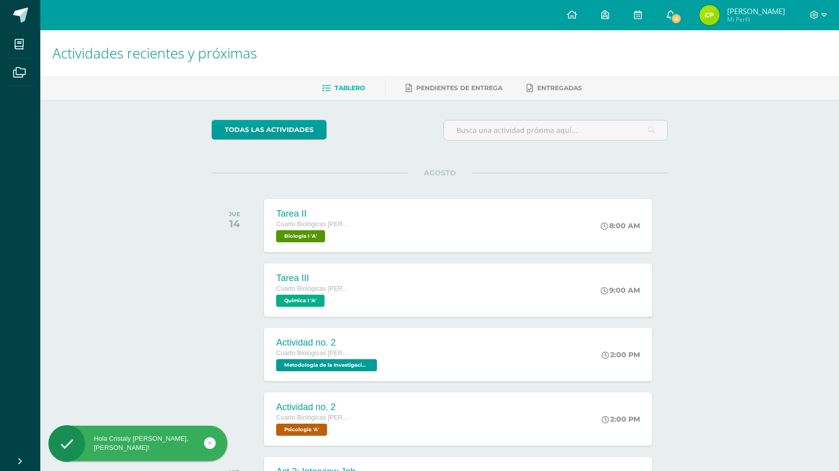
click at [669, 14] on icon at bounding box center [671, 14] width 8 height 9
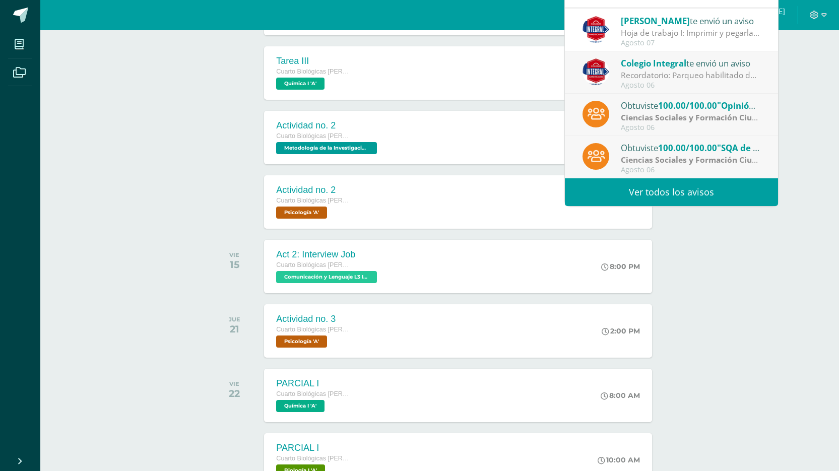
scroll to position [218, 0]
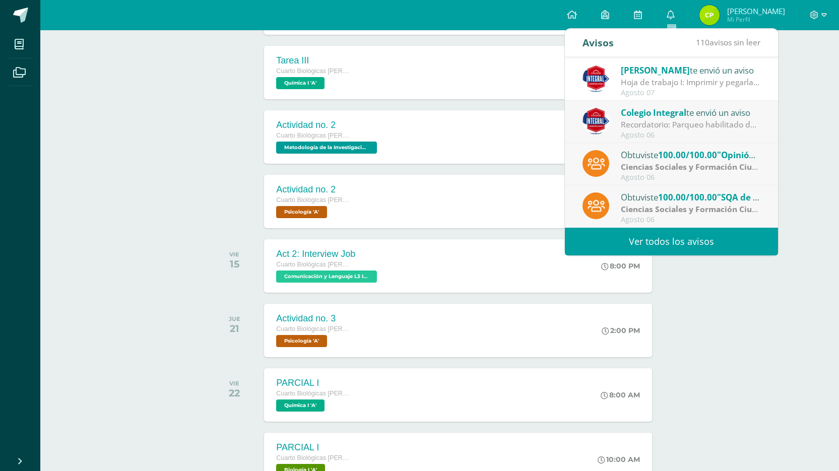
click at [720, 281] on div "Actividades recientes y próximas Tablero Pendientes de entrega Entregadas todas…" at bounding box center [439, 310] width 799 height 995
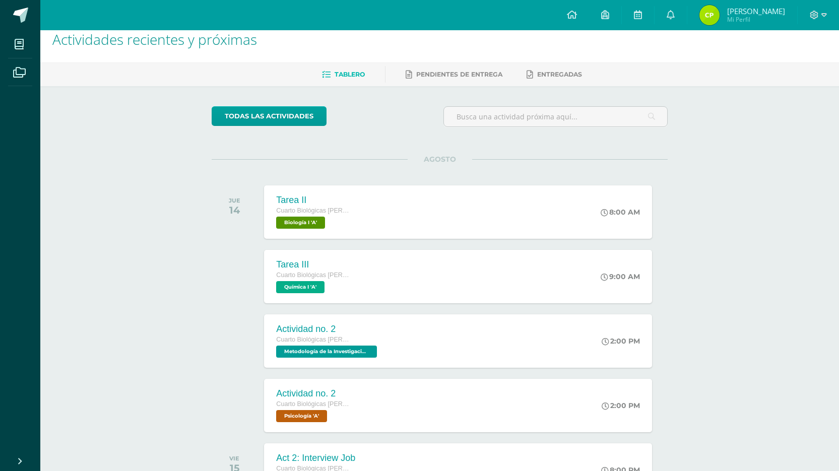
scroll to position [0, 0]
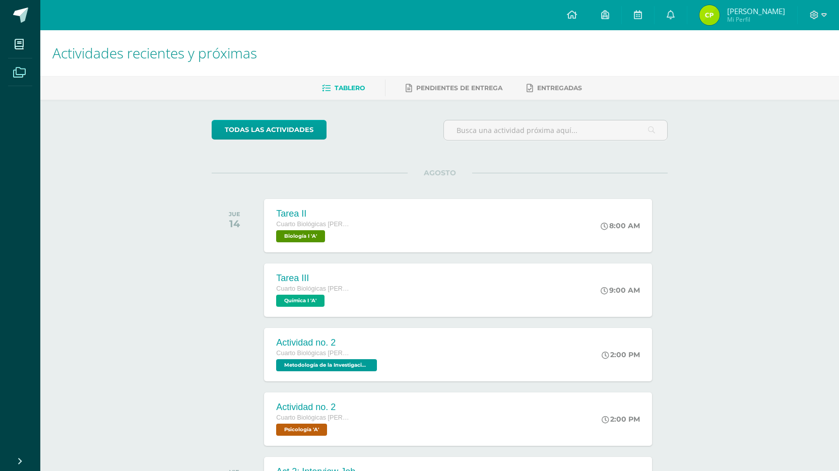
click at [20, 78] on span at bounding box center [19, 71] width 23 height 23
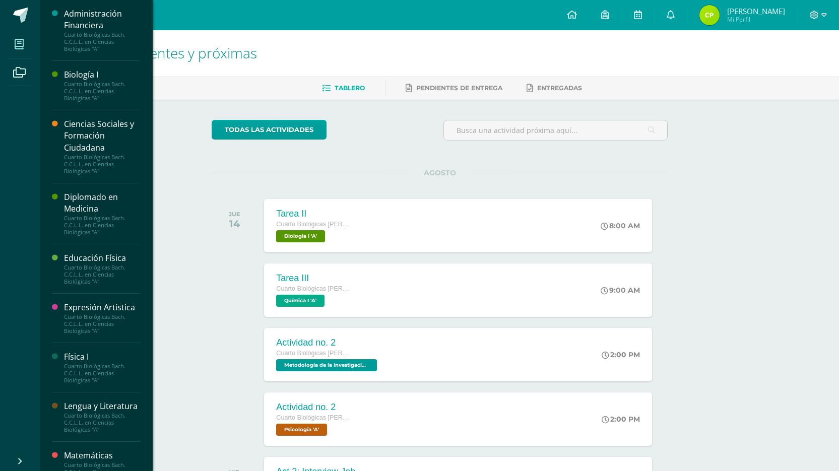
click at [15, 55] on link "Mis cursos" at bounding box center [20, 44] width 24 height 28
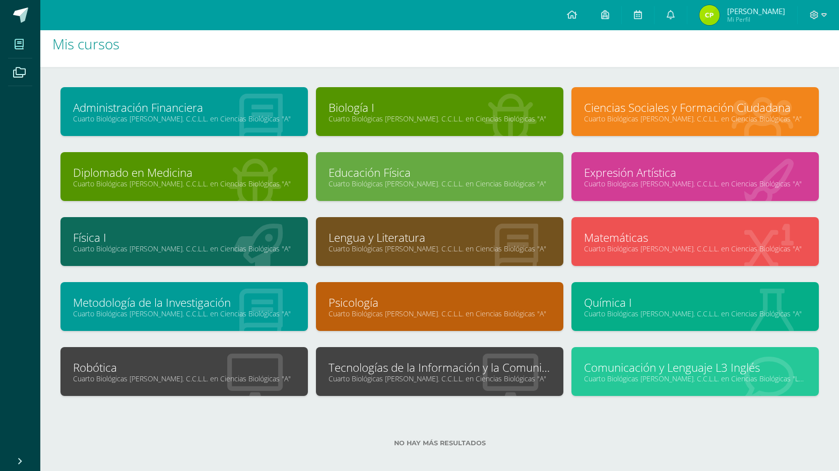
scroll to position [17, 0]
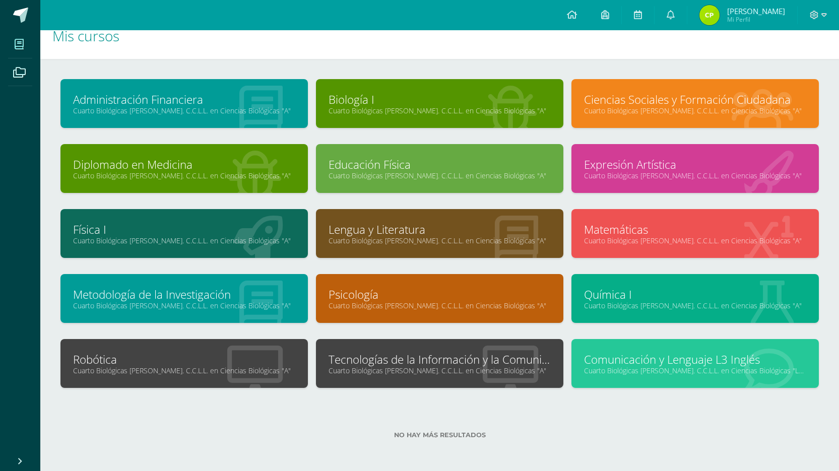
click at [373, 361] on link "Tecnologías de la Información y la Comunicación I" at bounding box center [440, 360] width 222 height 16
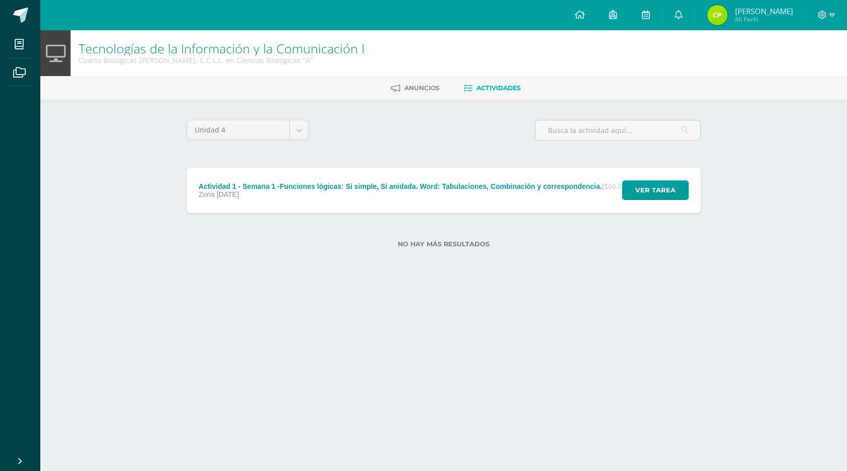
click at [485, 207] on div "Actividad 1 - Semana 1 -Funciones lógicas: Si simple, Si anidada. Word: Tabulac…" at bounding box center [417, 190] width 462 height 45
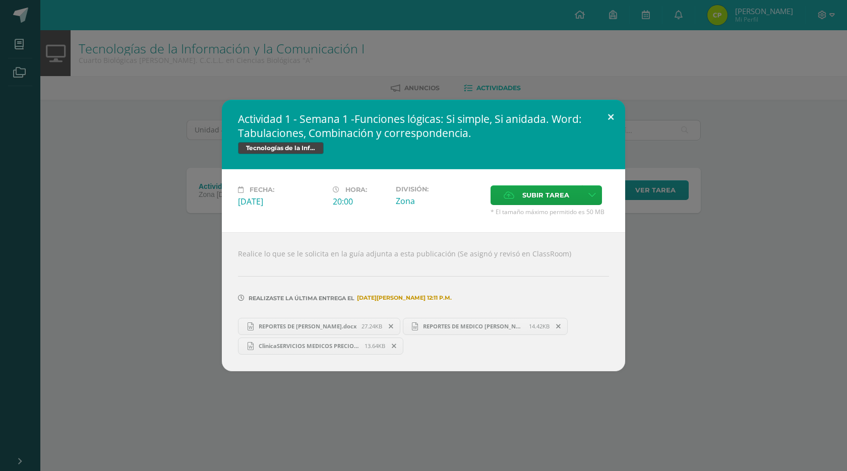
click at [616, 128] on button at bounding box center [610, 117] width 29 height 34
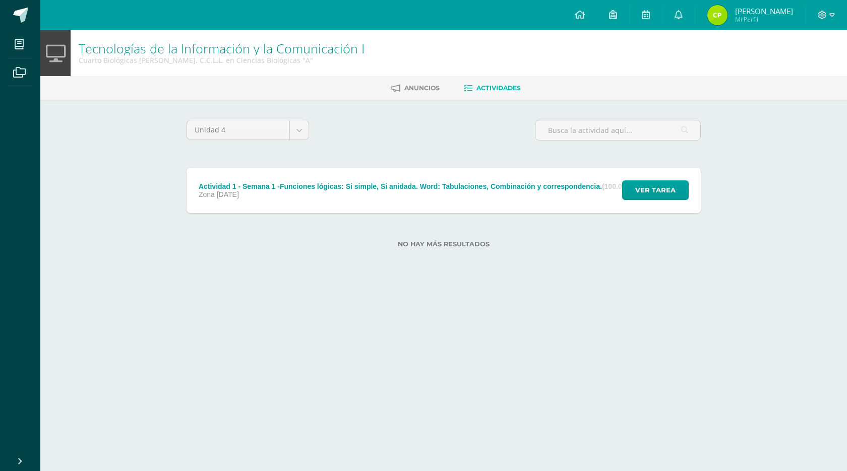
click at [612, 181] on div "Ver tarea" at bounding box center [654, 190] width 94 height 45
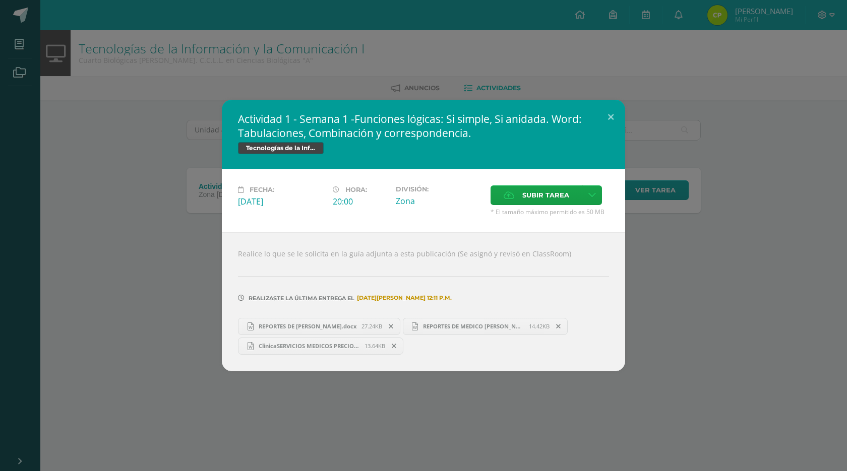
click at [723, 304] on div "Actividad 1 - Semana 1 -Funciones lógicas: Si simple, Si anidada. Word: Tabulac…" at bounding box center [423, 235] width 838 height 271
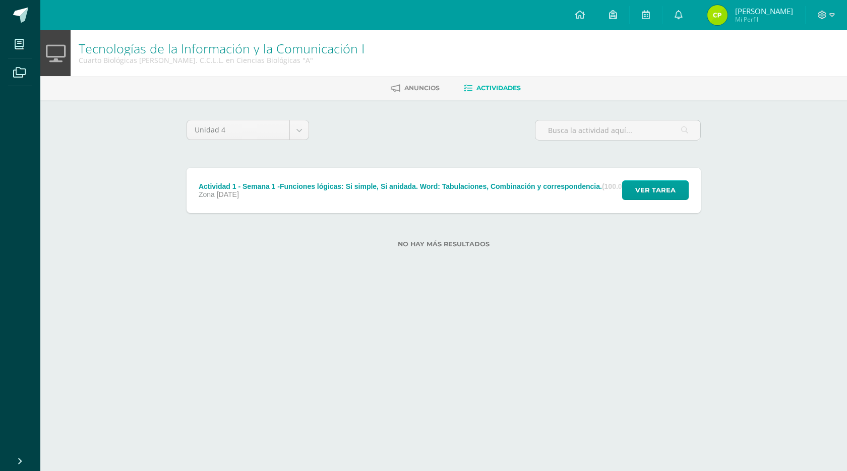
click at [653, 172] on div "Ver tarea" at bounding box center [654, 190] width 94 height 45
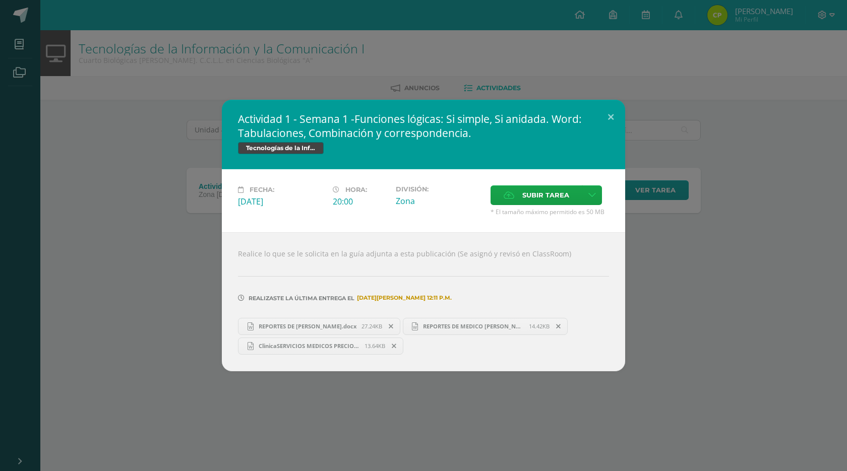
click at [659, 184] on div "Actividad 1 - Semana 1 -Funciones lógicas: Si simple, Si anidada. Word: Tabulac…" at bounding box center [423, 235] width 838 height 271
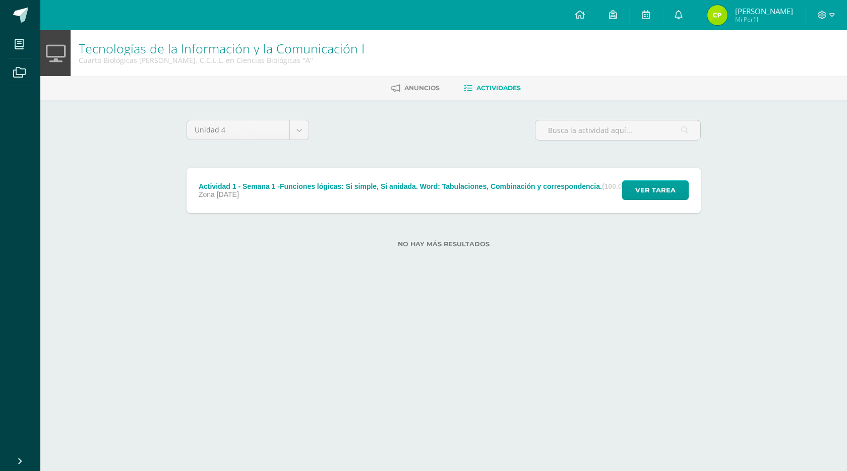
click at [660, 184] on div "Actividad 1 - Semana 1 -Funciones lógicas: Si simple, Si anidada. Word: Tabulac…" at bounding box center [423, 235] width 838 height 271
click at [660, 184] on span "Ver tarea" at bounding box center [655, 190] width 40 height 19
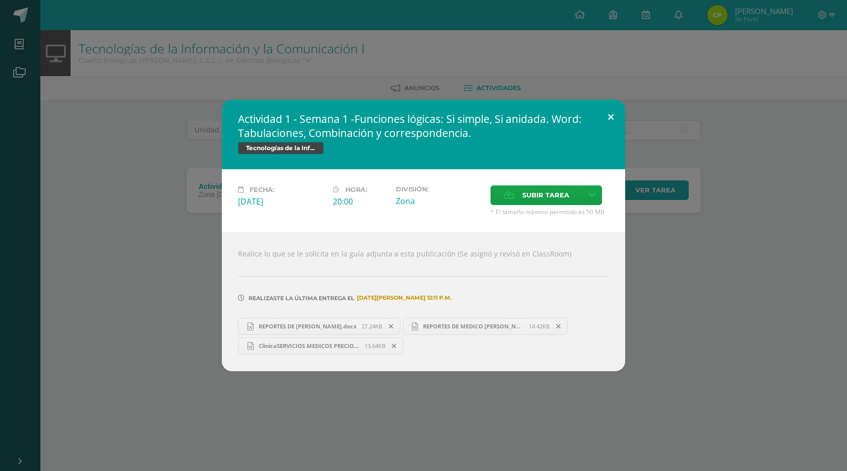
click at [603, 123] on button at bounding box center [610, 117] width 29 height 34
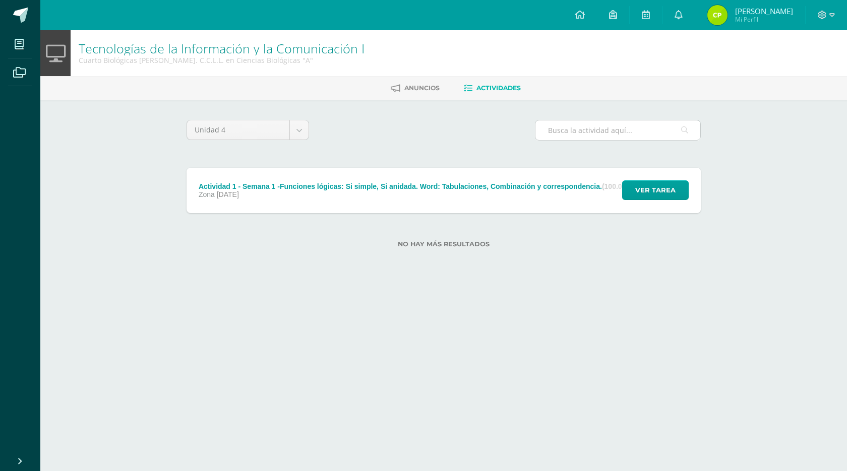
click at [585, 129] on input "text" at bounding box center [617, 130] width 165 height 20
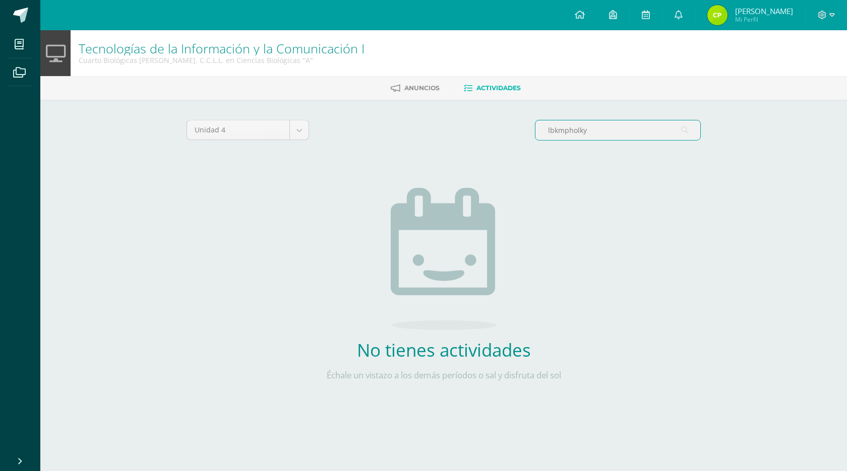
type input "lbkmpholky"
click at [577, 184] on div "No tienes actividades Échale un vistazo a los demás períodos o sal y disfruta d…" at bounding box center [443, 290] width 297 height 245
click at [610, 119] on div "Unidad 4 Unidad 1 Unidad 2 Unidad 3 Unidad 4 lbkmpholky Actividad 1 - Semana 1 …" at bounding box center [443, 267] width 554 height 334
click at [611, 123] on input "lbkmpholky" at bounding box center [617, 130] width 165 height 20
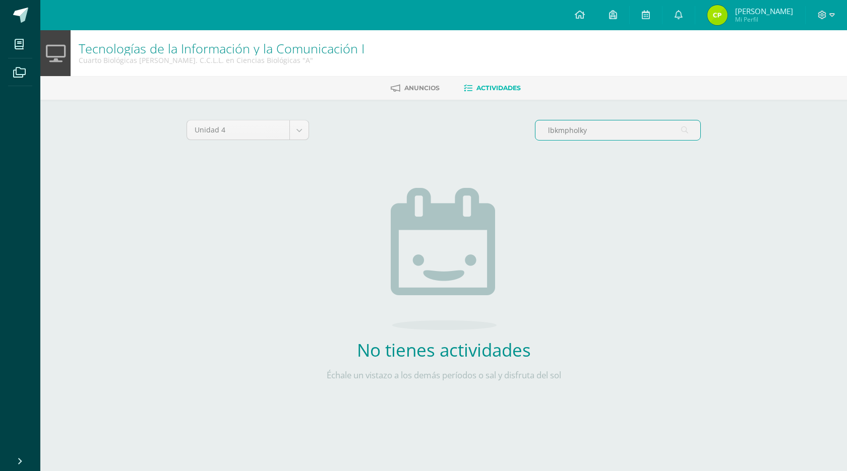
click at [596, 141] on div "lbkmpholky" at bounding box center [618, 134] width 174 height 29
click at [592, 133] on input "lbkmpholky" at bounding box center [617, 130] width 165 height 20
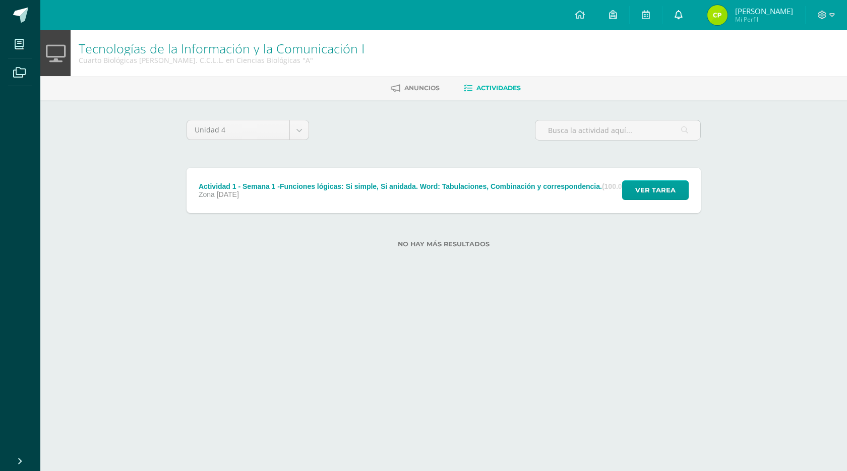
click at [683, 19] on link at bounding box center [678, 15] width 32 height 30
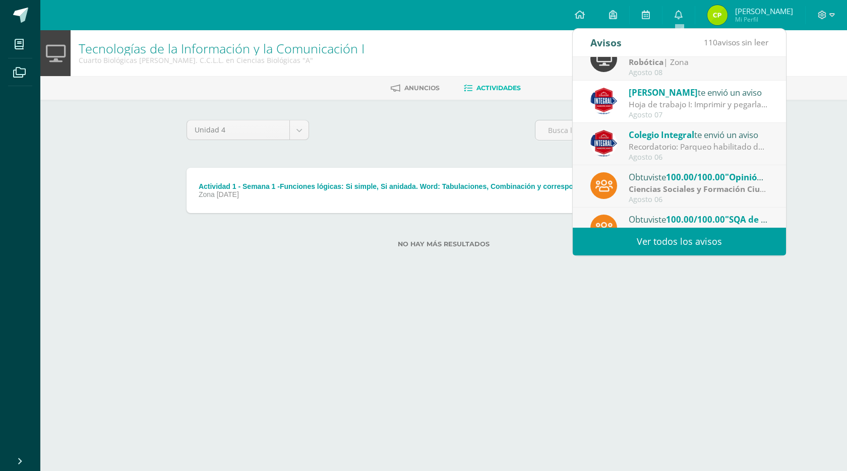
scroll to position [168, 0]
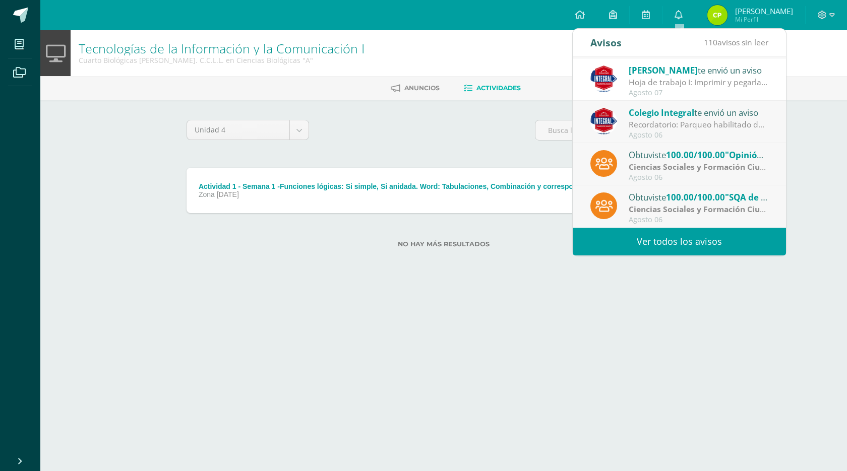
click at [752, 236] on link "Ver todos los avisos" at bounding box center [678, 242] width 213 height 28
click at [673, 227] on div "Obtuviste 100.00/100.00 "SQA de las ODS" en Ciencias Sociales y Formación Ciuda…" at bounding box center [678, 206] width 213 height 42
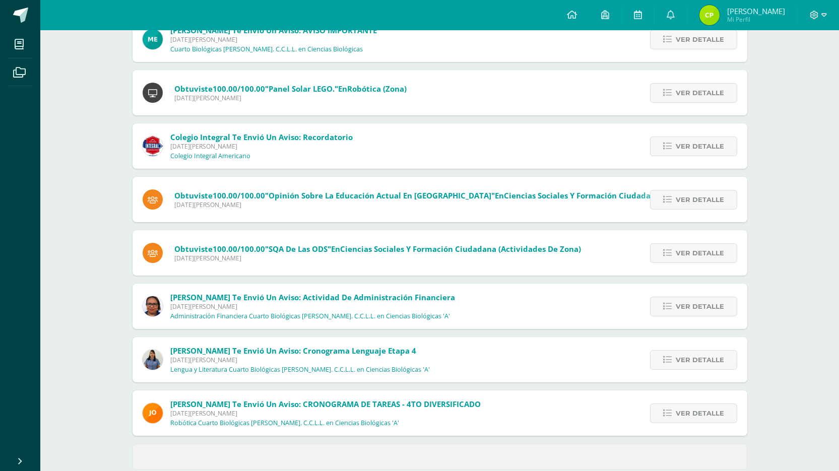
scroll to position [279, 0]
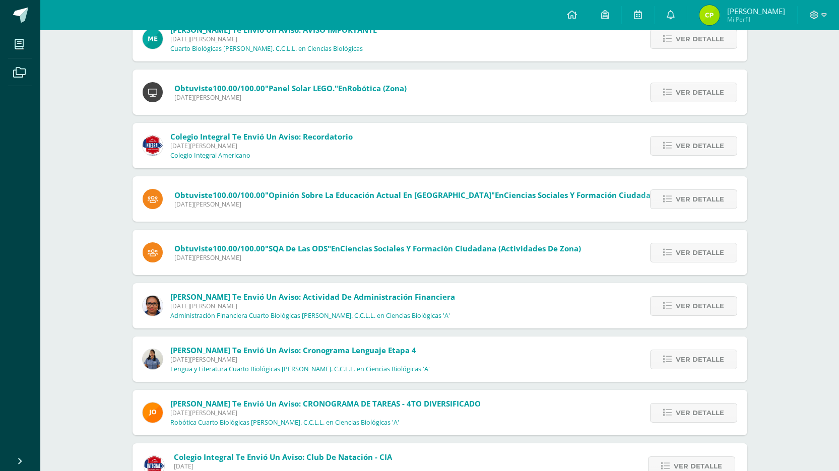
drag, startPoint x: 823, startPoint y: 268, endPoint x: 823, endPoint y: 284, distance: 16.1
click at [823, 284] on div "Notificaciones Sin leer (110) Leídos Marcar todas como leídas Obtuviste 100.00/…" at bounding box center [439, 379] width 799 height 1256
drag, startPoint x: 823, startPoint y: 284, endPoint x: 821, endPoint y: 313, distance: 28.8
click at [820, 315] on div "Notificaciones Sin leer (110) Leídos Marcar todas como leídas Obtuviste 100.00/…" at bounding box center [439, 379] width 799 height 1256
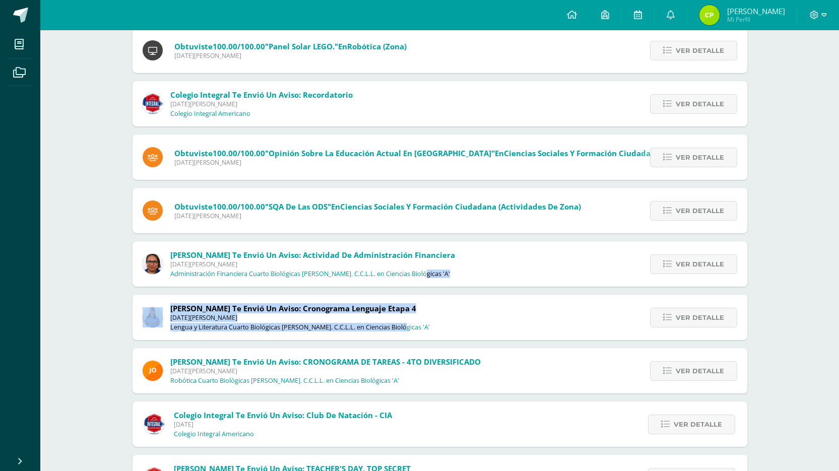
drag, startPoint x: 837, startPoint y: 264, endPoint x: 835, endPoint y: 329, distance: 65.0
click at [835, 329] on div "Notificaciones Sin leer (110) Leídos Marcar todas como leídas Obtuviste 100.00/…" at bounding box center [439, 337] width 799 height 1256
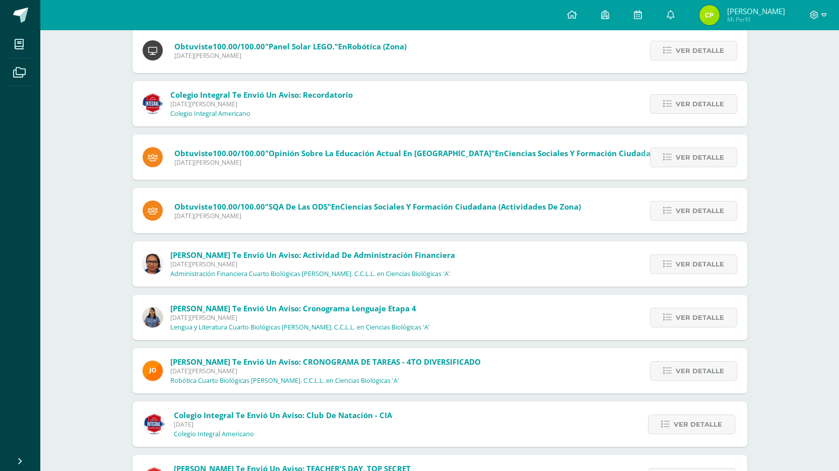
drag, startPoint x: 835, startPoint y: 329, endPoint x: 816, endPoint y: 154, distance: 175.9
click at [816, 154] on div "Notificaciones Sin leer (110) Leídos Marcar todas como leídas Obtuviste 100.00/…" at bounding box center [439, 337] width 799 height 1256
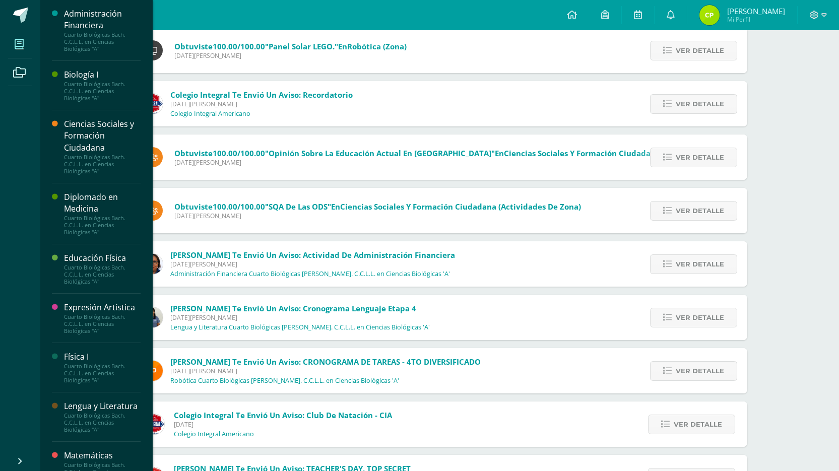
click at [8, 40] on span at bounding box center [19, 44] width 23 height 23
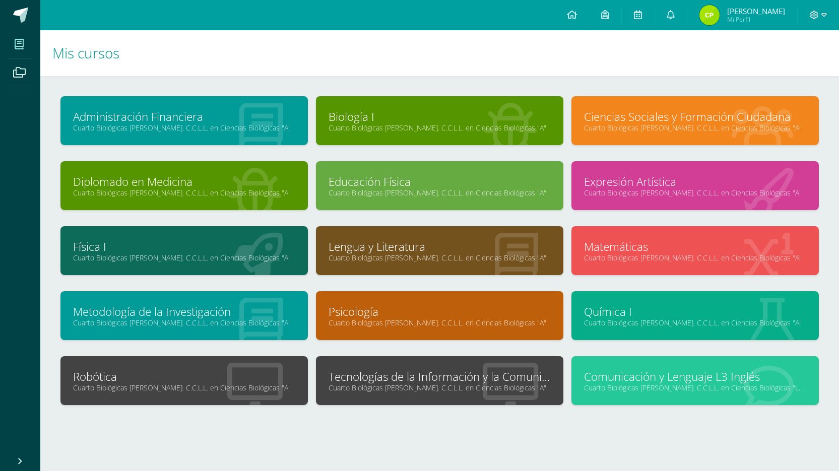
click at [456, 390] on link "Cuarto Biológicas [PERSON_NAME]. C.C.L.L. en Ciencias Biológicas "A"" at bounding box center [440, 388] width 222 height 10
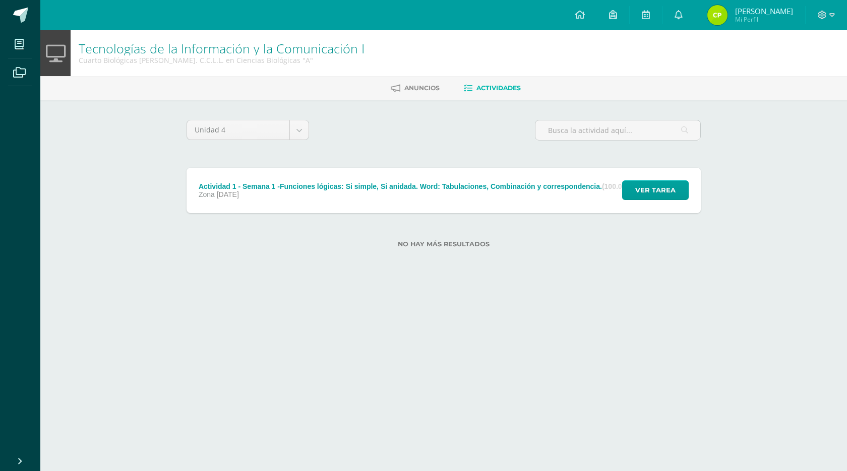
click at [437, 280] on html "Mis cursos Archivos Cerrar panel Administración Financiera Cuarto Biológicas [P…" at bounding box center [423, 140] width 847 height 280
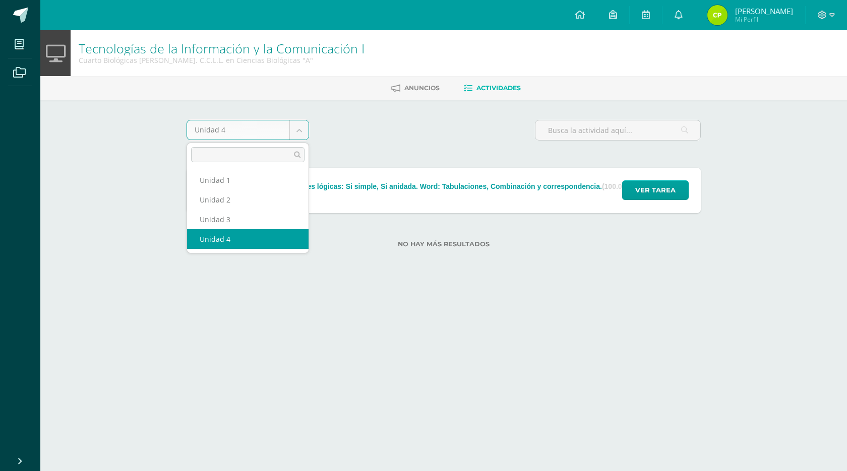
click at [291, 128] on body "Mis cursos Archivos Cerrar panel Administración Financiera Cuarto Biológicas [P…" at bounding box center [423, 140] width 847 height 280
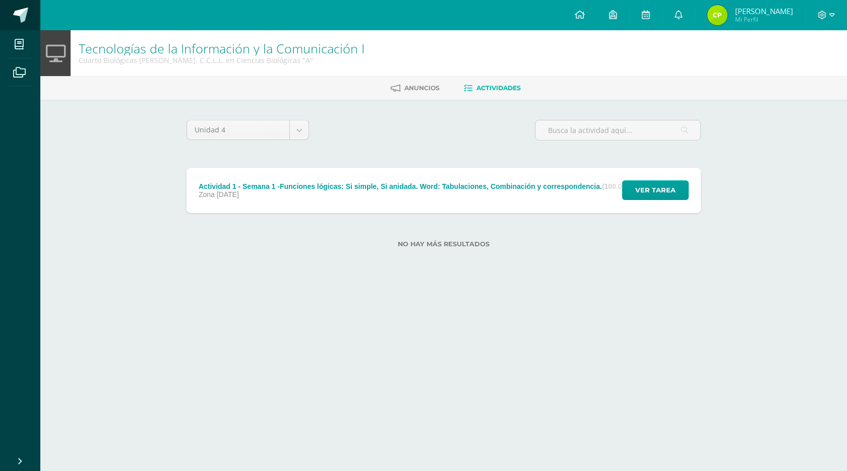
drag, startPoint x: 19, startPoint y: 28, endPoint x: 21, endPoint y: 36, distance: 8.0
click at [19, 28] on link at bounding box center [20, 15] width 40 height 30
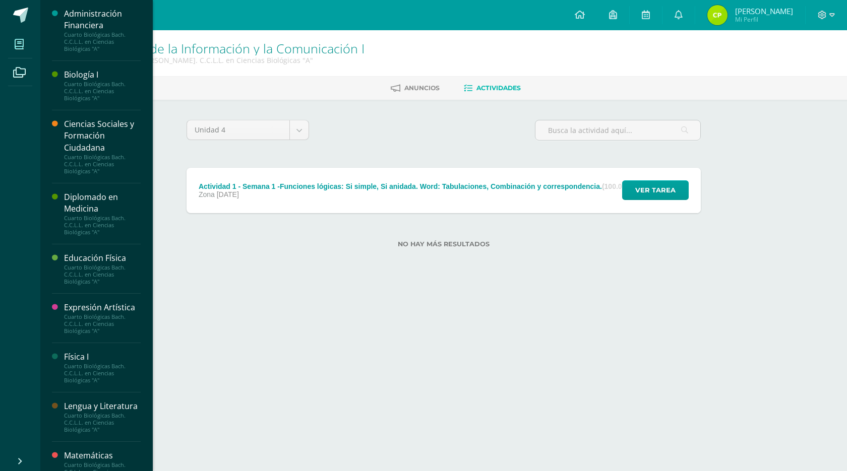
click at [24, 37] on span at bounding box center [19, 44] width 23 height 23
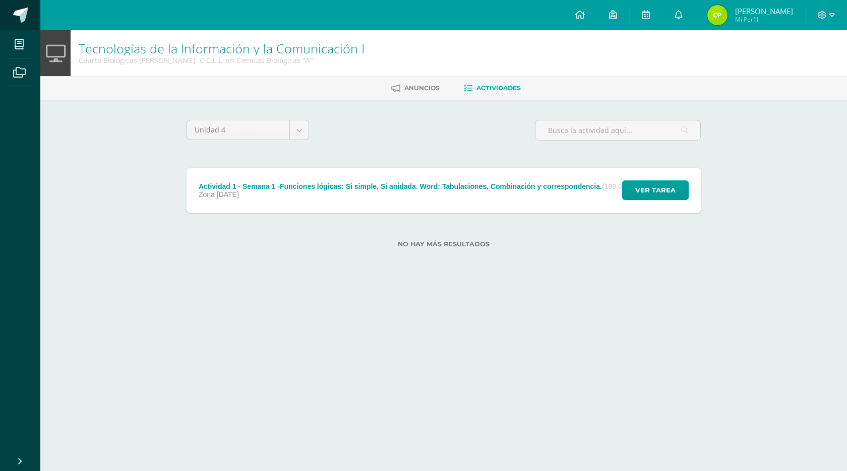
click at [39, 0] on link at bounding box center [20, 15] width 40 height 30
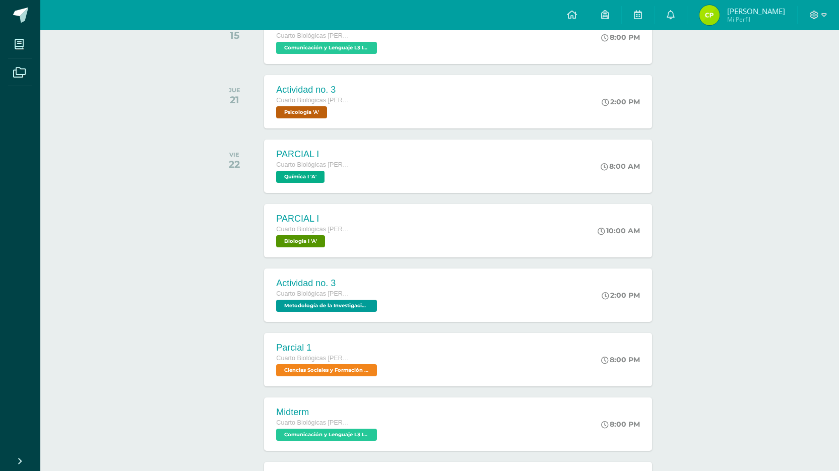
scroll to position [453, 0]
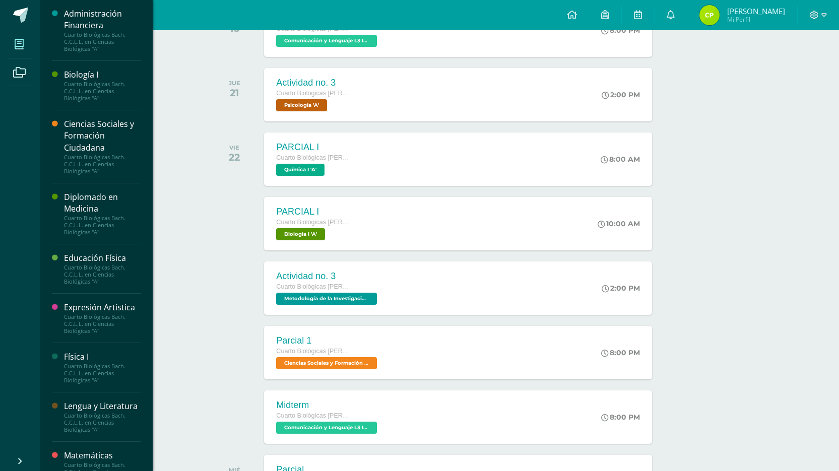
click at [16, 42] on icon at bounding box center [19, 44] width 9 height 10
